Goal: Book appointment/travel/reservation

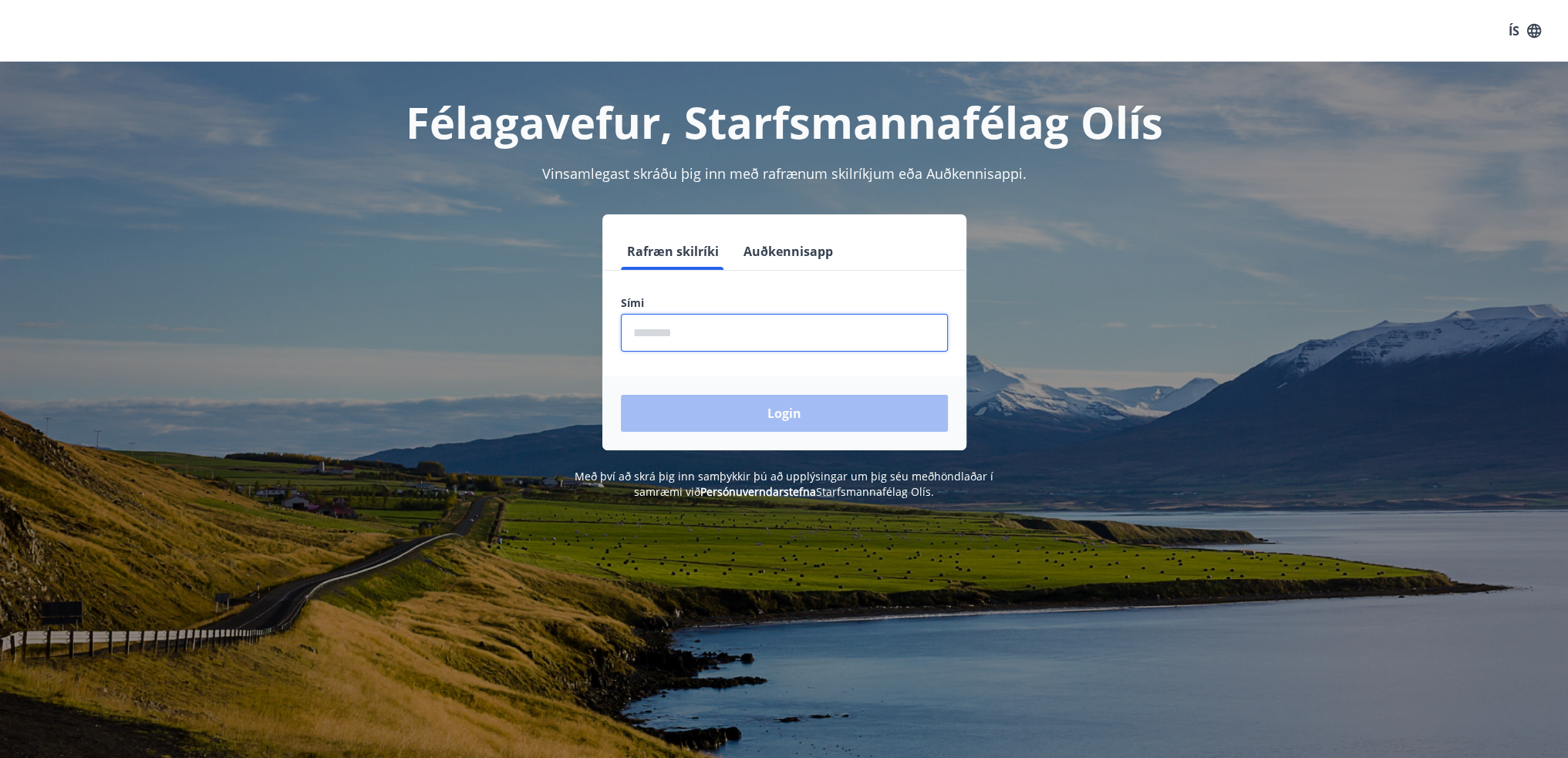
click at [755, 345] on input "phone" at bounding box center [784, 332] width 327 height 38
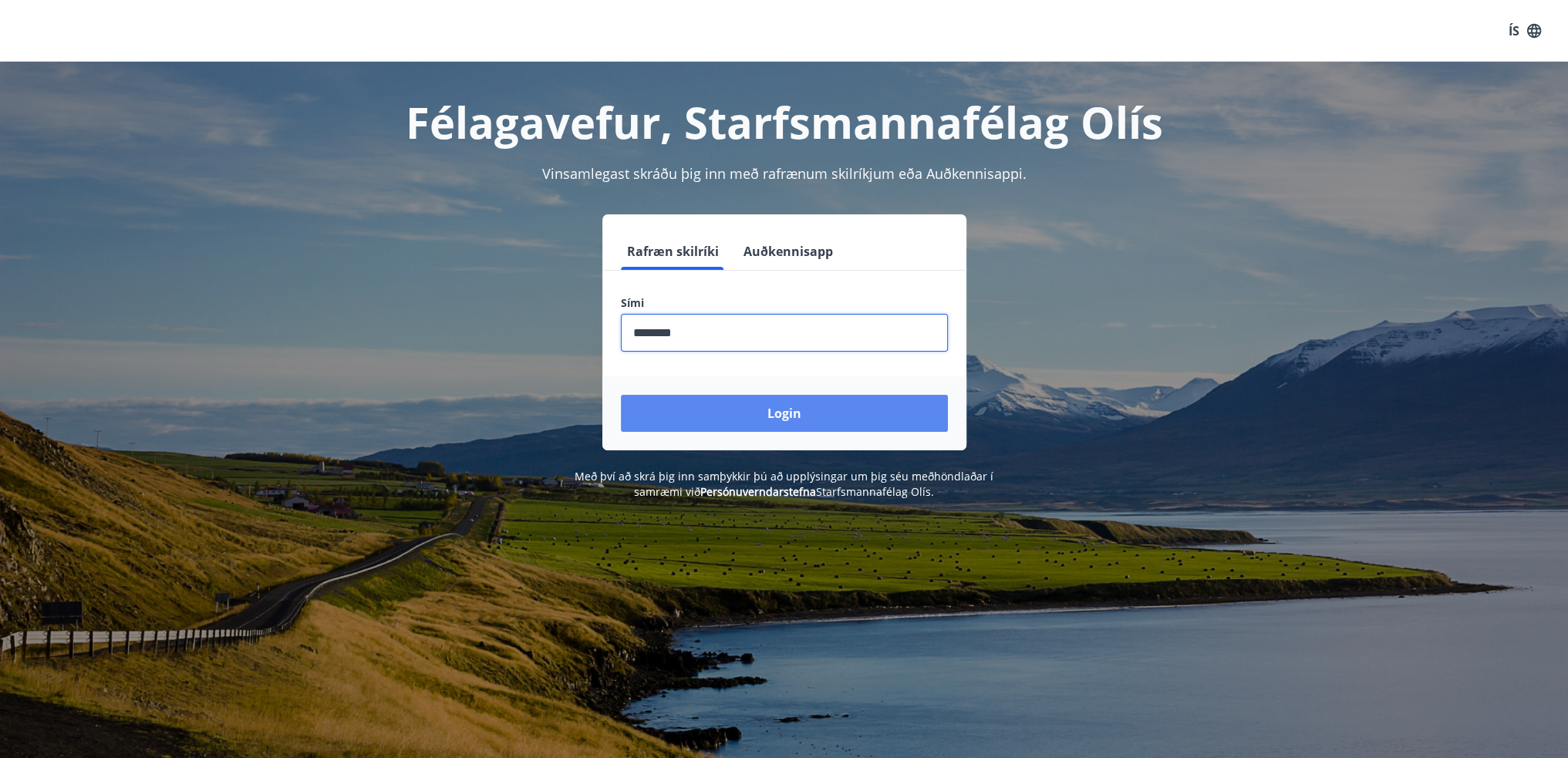
type input "********"
click at [785, 412] on button "Login" at bounding box center [784, 413] width 327 height 37
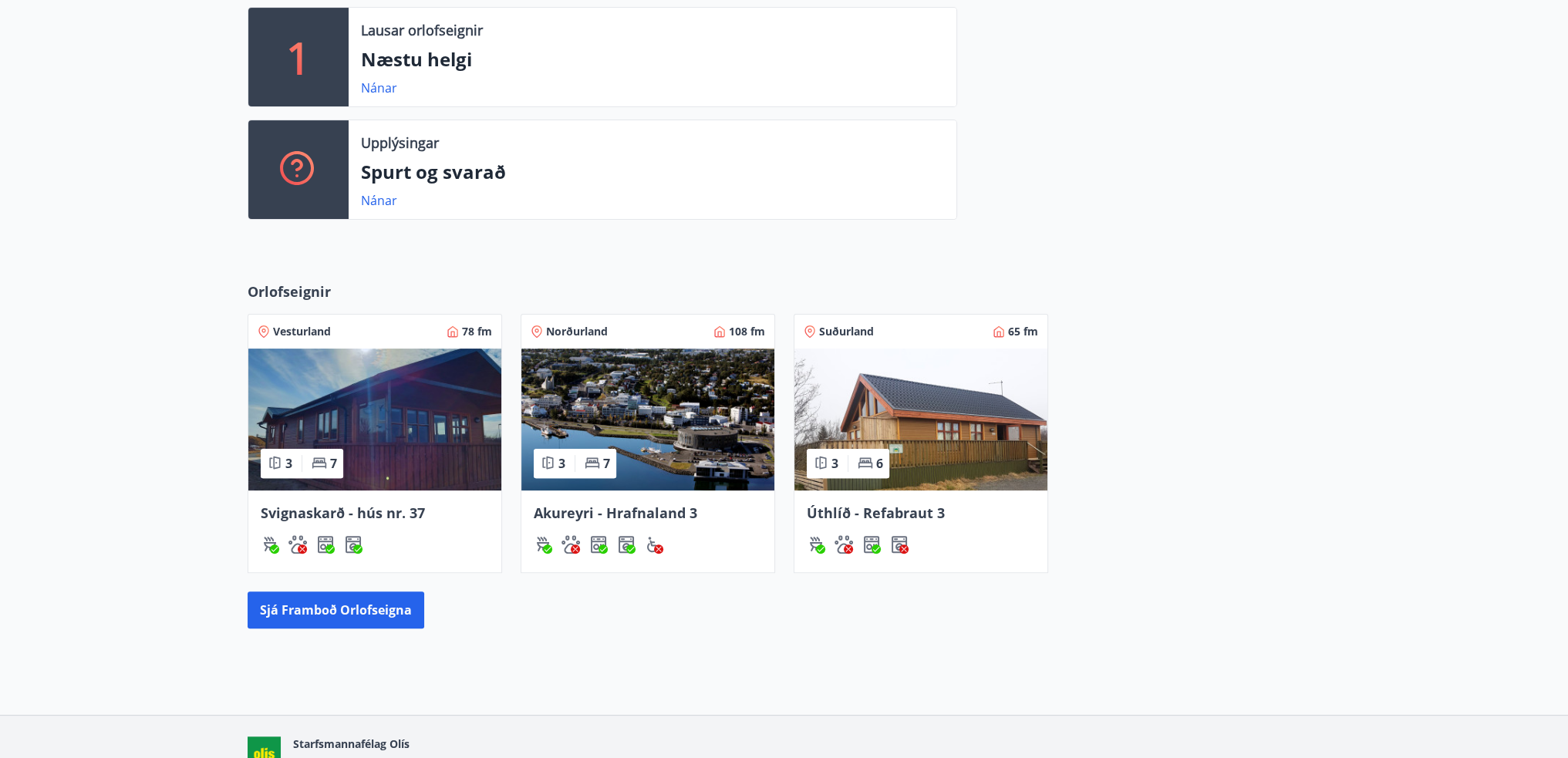
scroll to position [309, 0]
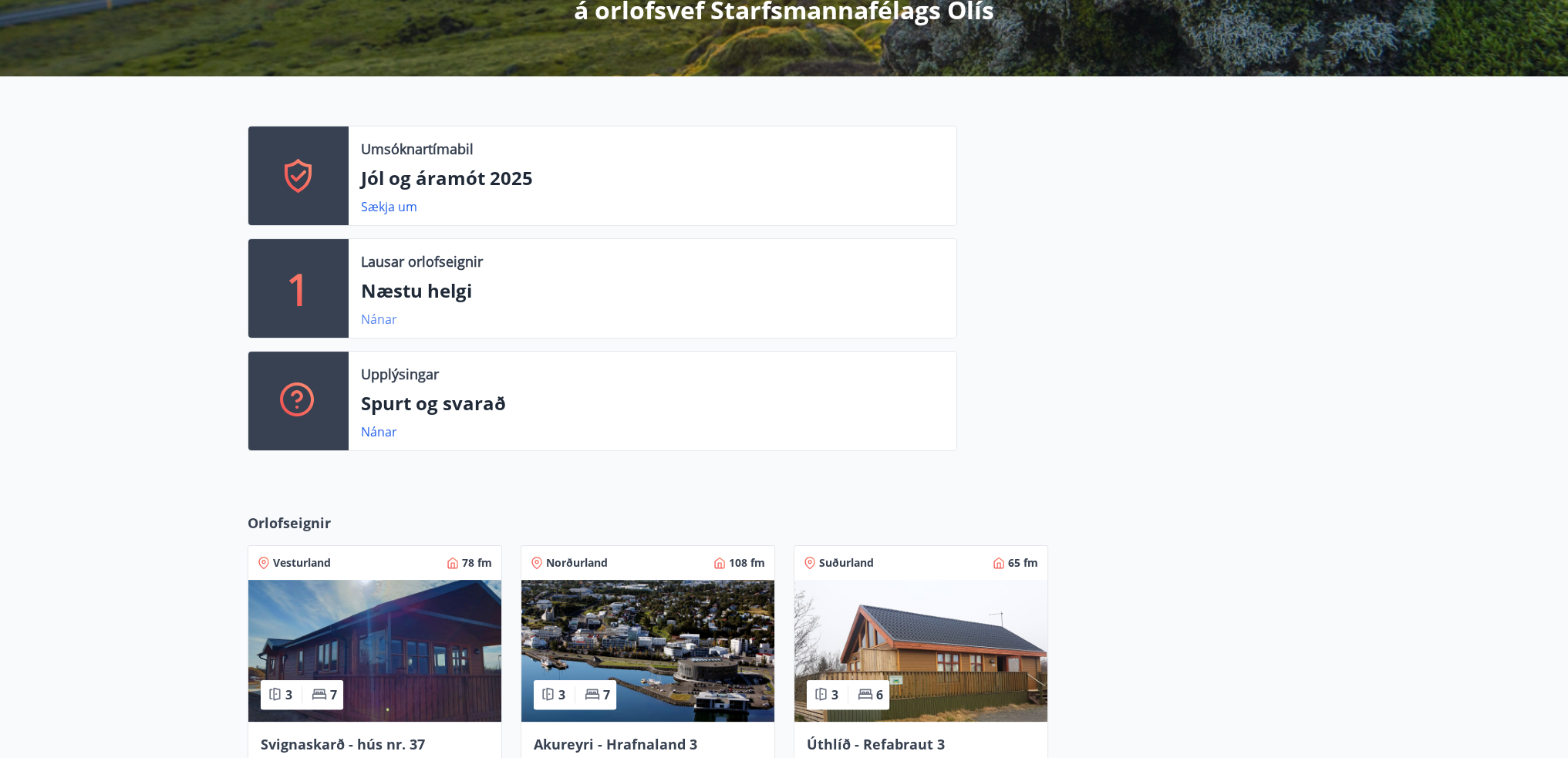
click at [379, 314] on link "Nánar" at bounding box center [379, 318] width 36 height 17
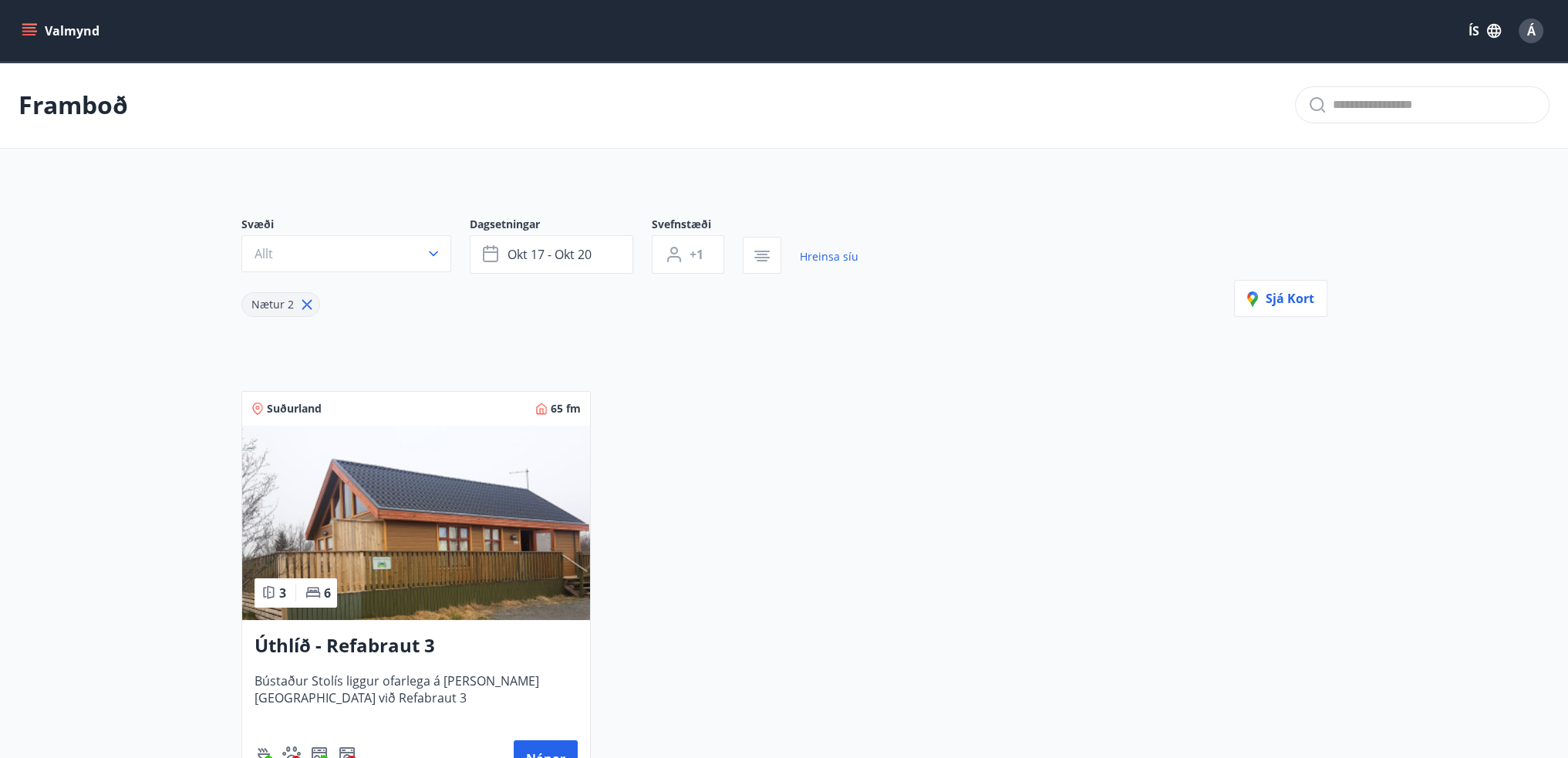
click at [870, 371] on div "Svæði Allt Dagsetningar okt 17 - okt 20 Svefnstæði +1 Hreinsa síu Nætur 2 Sjá k…" at bounding box center [784, 491] width 1110 height 623
drag, startPoint x: 824, startPoint y: 424, endPoint x: 253, endPoint y: 24, distance: 697.2
click at [820, 423] on div "Suðurland 65 fm 3 6 Úthlíð - Refabraut 3 Bústaður Stolís liggur ofarlega á land…" at bounding box center [774, 581] width 1104 height 418
